Goal: Task Accomplishment & Management: Manage account settings

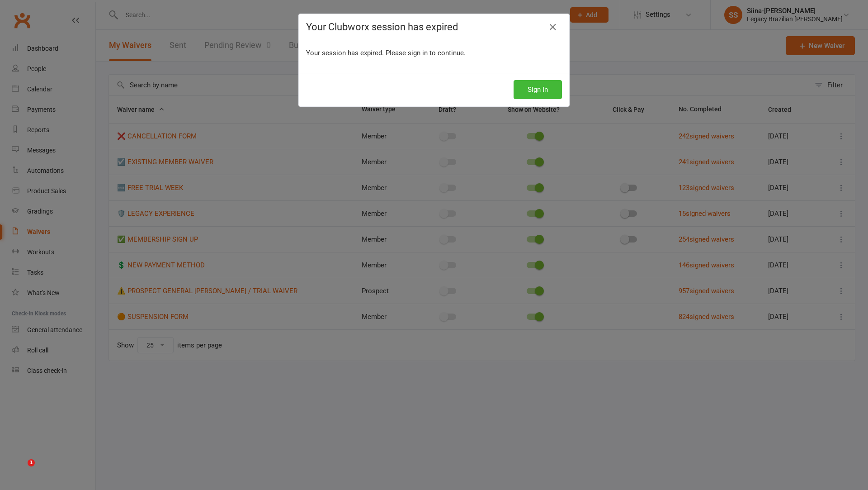
select select "25"
click at [547, 87] on button "Sign In" at bounding box center [538, 89] width 48 height 19
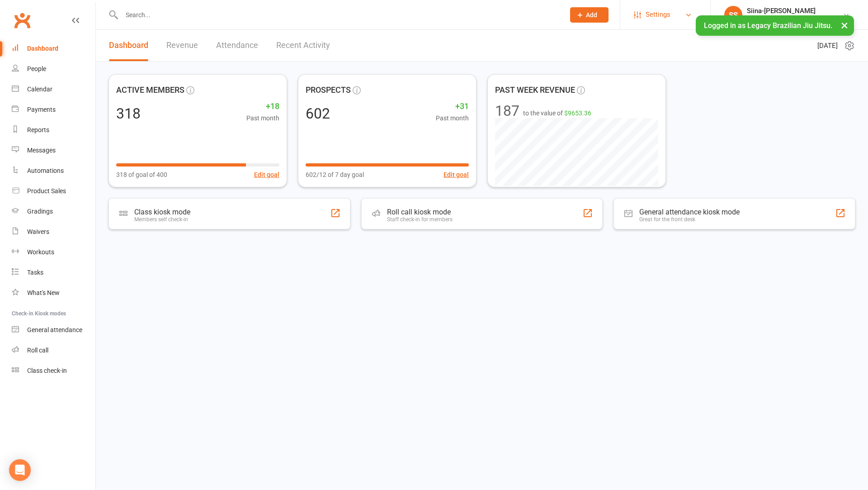
click at [671, 20] on span "Settings" at bounding box center [658, 15] width 25 height 20
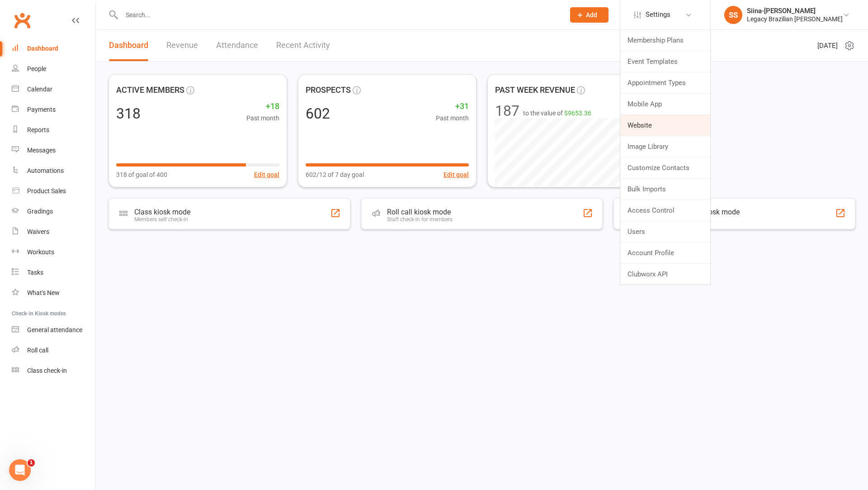
click at [657, 123] on link "Website" at bounding box center [666, 125] width 90 height 21
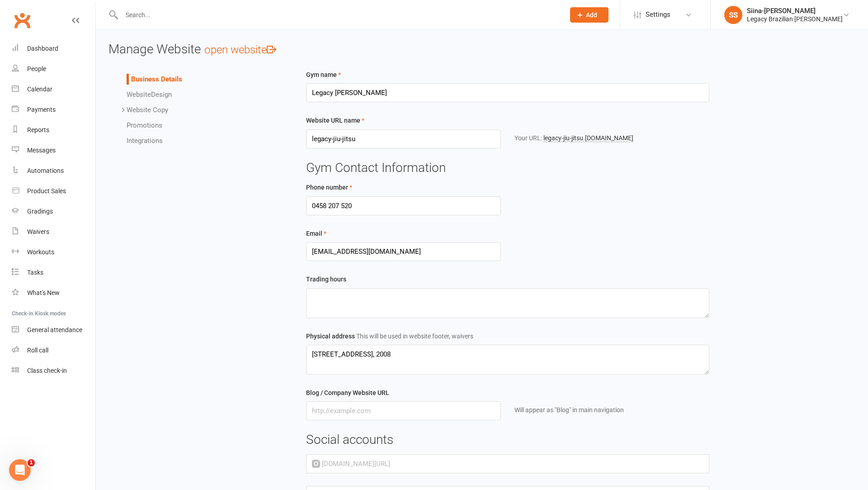
click at [152, 146] on div "Business Details Website Design Website Copy Homepage Contact Us Request Mobile…" at bounding box center [197, 109] width 190 height 81
click at [148, 136] on li "Integrations" at bounding box center [206, 140] width 159 height 11
click at [149, 138] on link "Integrations" at bounding box center [145, 141] width 36 height 8
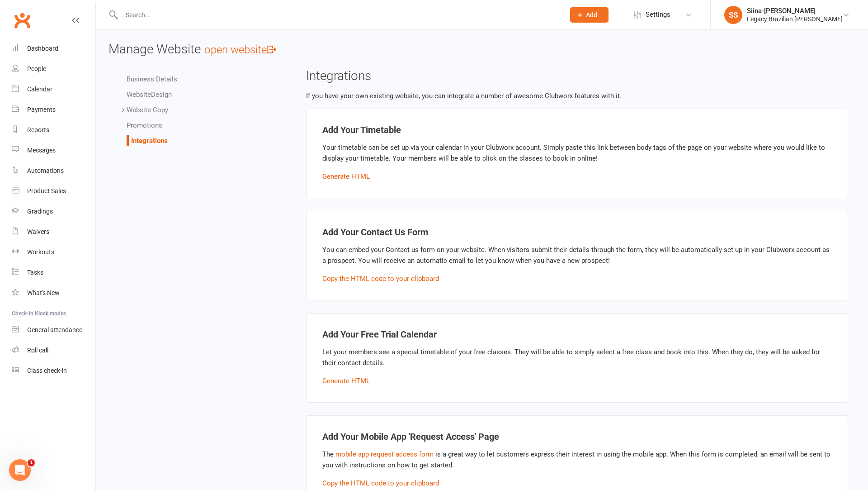
click at [154, 127] on link "Promotions" at bounding box center [145, 125] width 36 height 8
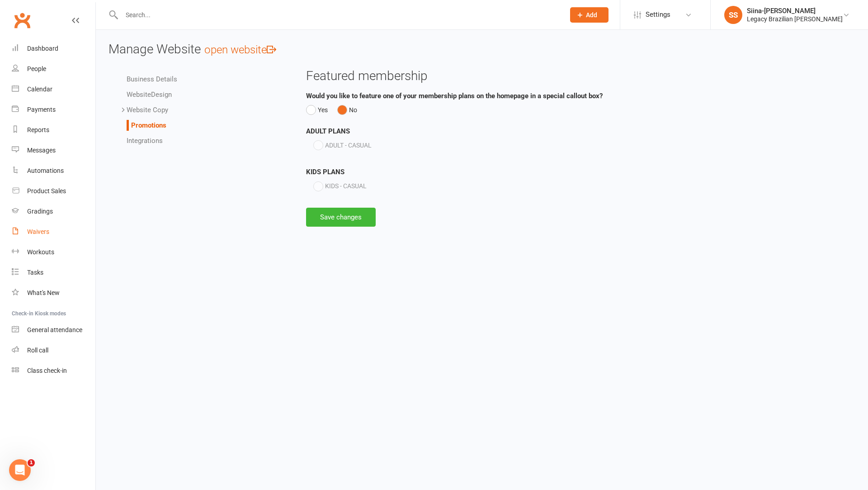
click at [51, 234] on link "Waivers" at bounding box center [54, 232] width 84 height 20
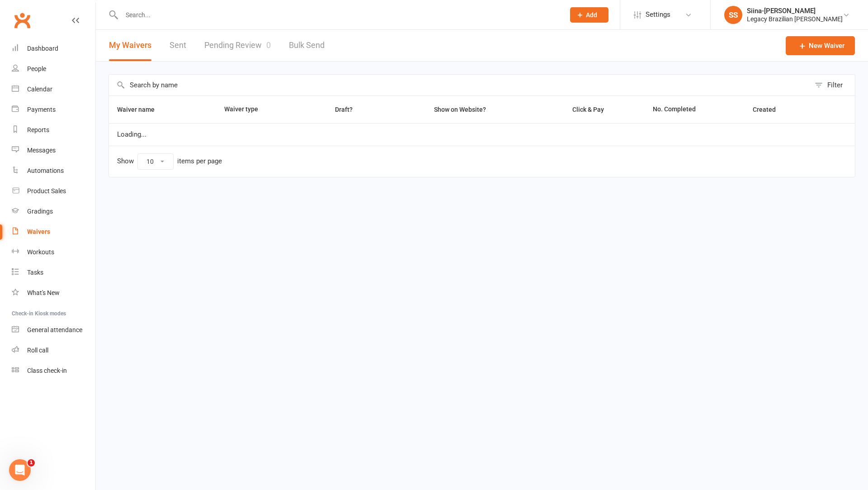
select select "25"
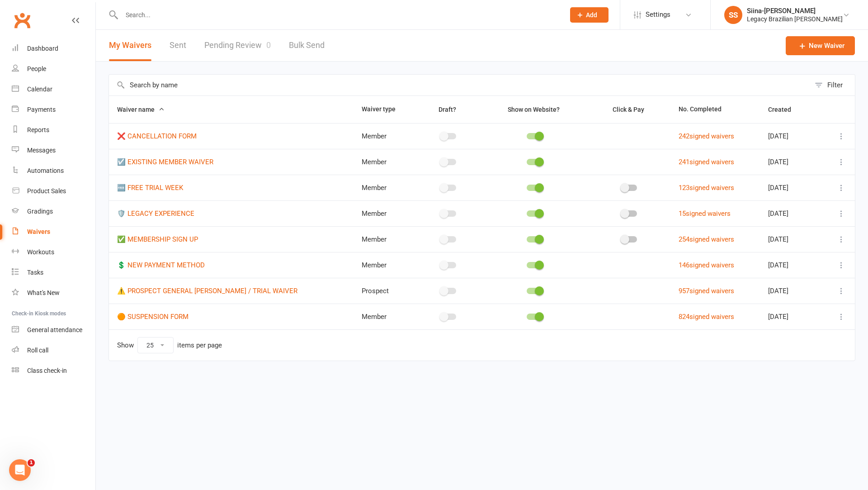
click at [842, 189] on icon at bounding box center [841, 187] width 9 height 9
click at [808, 244] on link "Copy external link to clipboard" at bounding box center [793, 241] width 106 height 18
click at [844, 213] on icon at bounding box center [841, 213] width 9 height 9
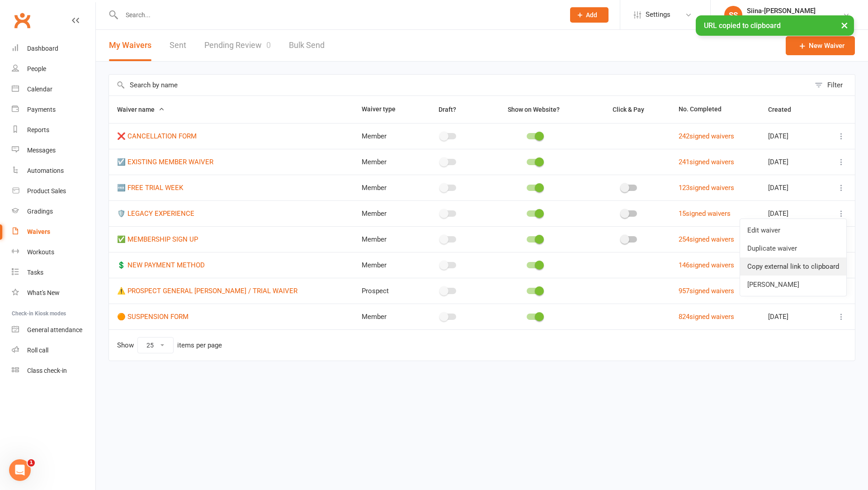
click at [824, 263] on link "Copy external link to clipboard" at bounding box center [793, 266] width 106 height 18
